Goal: Transaction & Acquisition: Purchase product/service

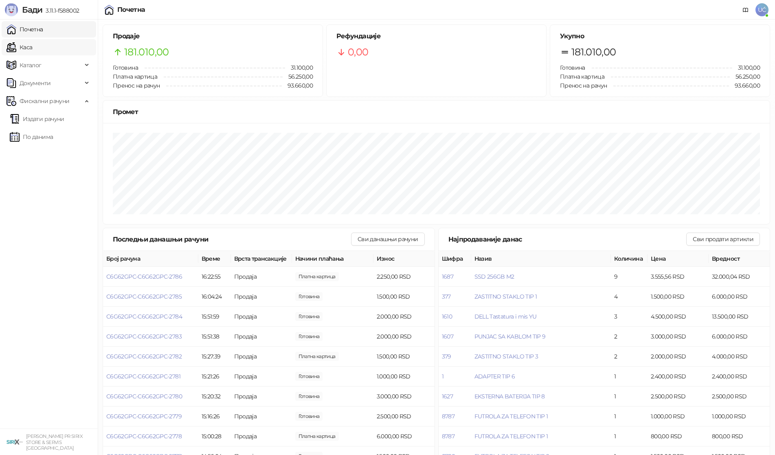
click at [32, 50] on link "Каса" at bounding box center [20, 47] width 26 height 16
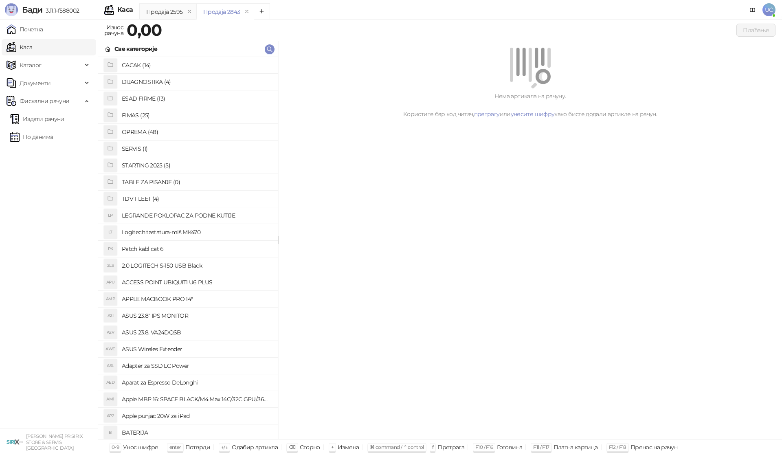
click at [153, 129] on h4 "OPREMA (48)" at bounding box center [196, 131] width 149 height 13
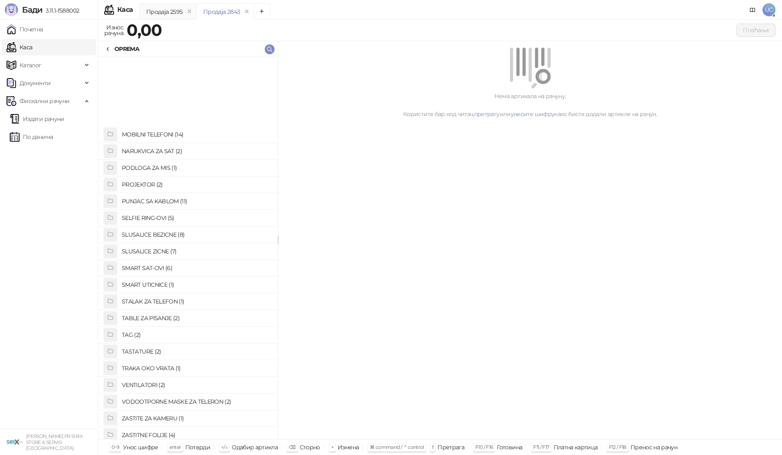
scroll to position [419, 0]
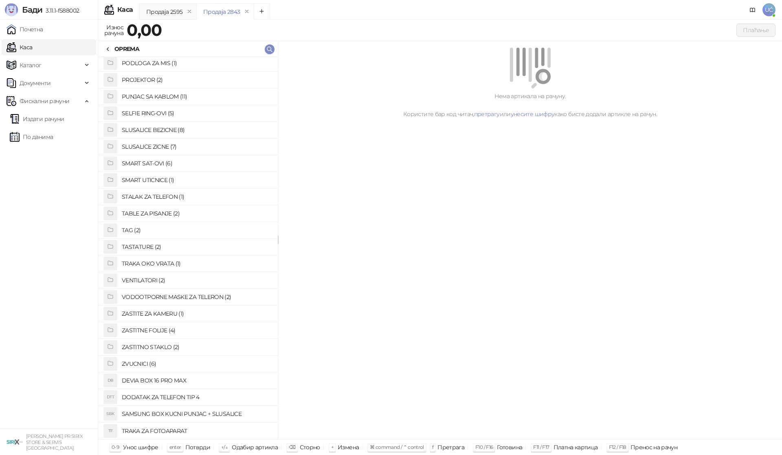
click at [156, 345] on h4 "ZASTITNO STAKLO (2)" at bounding box center [196, 346] width 149 height 13
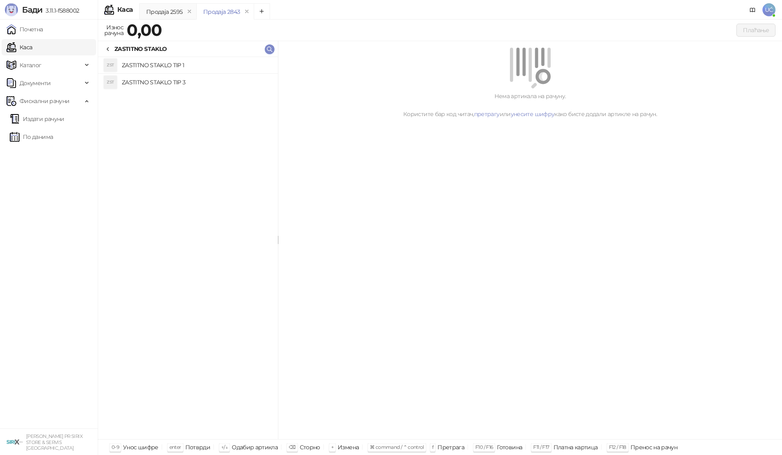
click at [190, 65] on h4 "ZASTITNO STAKLO TIP 1" at bounding box center [196, 65] width 149 height 13
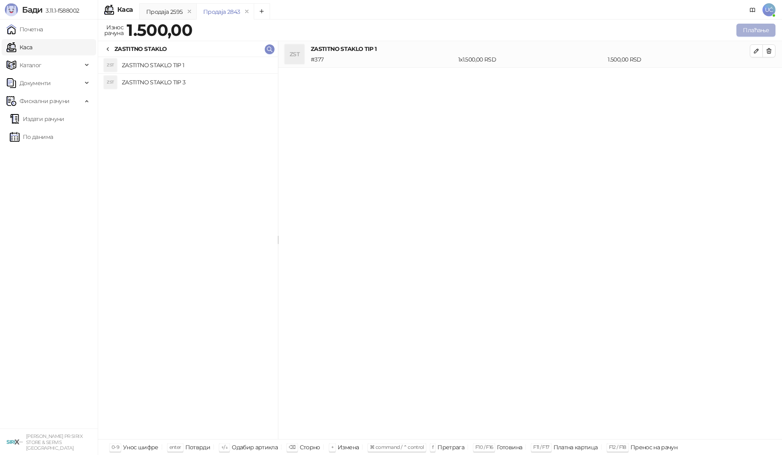
click at [753, 30] on button "Плаћање" at bounding box center [755, 30] width 39 height 13
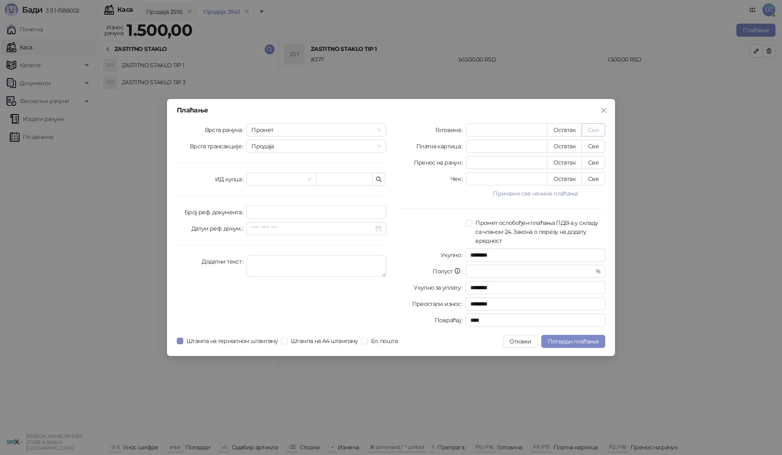
click at [594, 129] on button "Све" at bounding box center [593, 129] width 24 height 13
type input "****"
click at [576, 342] on span "Потврди плаћање" at bounding box center [573, 340] width 51 height 7
